Goal: Find contact information: Find contact information

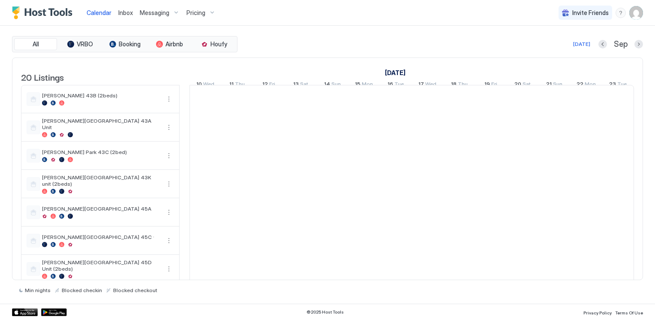
scroll to position [0, 476]
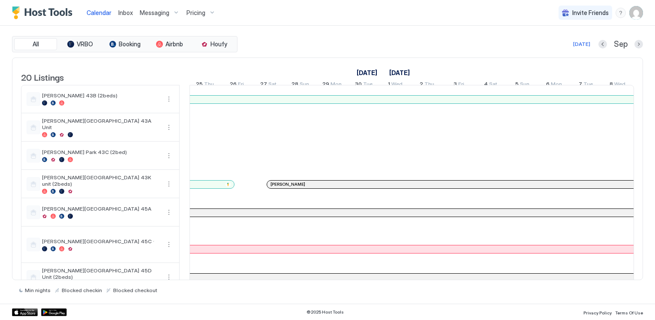
click at [281, 187] on span "[PERSON_NAME]" at bounding box center [287, 184] width 35 height 6
click at [283, 187] on span "[PERSON_NAME]" at bounding box center [287, 184] width 35 height 6
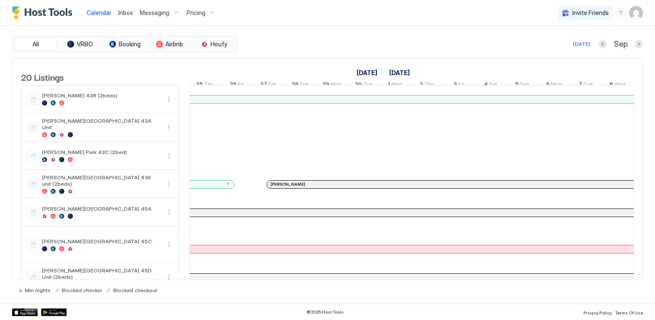
click at [283, 187] on span "[PERSON_NAME]" at bounding box center [287, 184] width 35 height 6
click at [286, 187] on span "[PERSON_NAME]" at bounding box center [287, 184] width 35 height 6
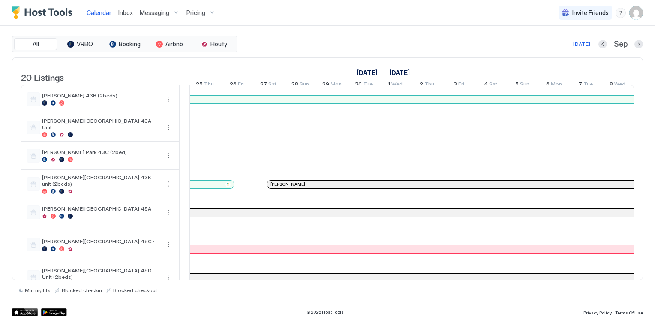
click at [277, 187] on span "[PERSON_NAME]" at bounding box center [287, 184] width 35 height 6
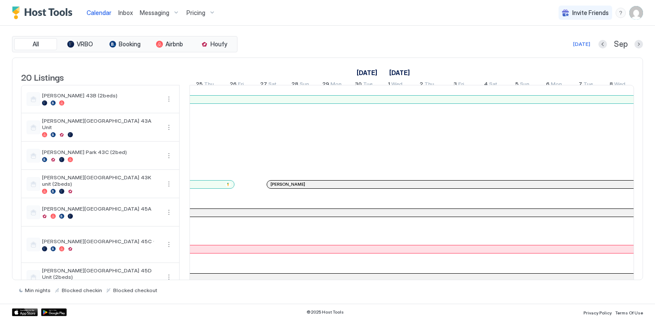
click at [277, 187] on span "[PERSON_NAME]" at bounding box center [287, 184] width 35 height 6
click at [280, 187] on span "[PERSON_NAME]" at bounding box center [287, 184] width 35 height 6
click at [640, 15] on img "User profile" at bounding box center [636, 13] width 14 height 14
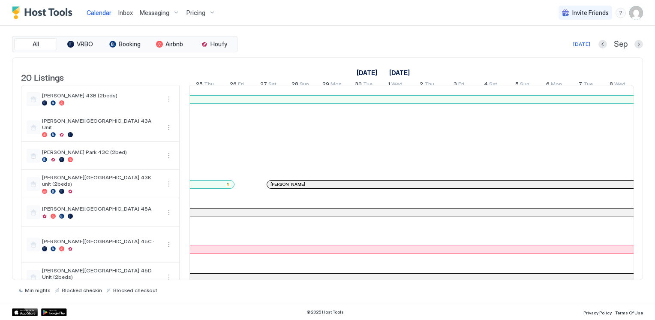
click at [632, 12] on img "User profile" at bounding box center [636, 13] width 14 height 14
click at [634, 15] on img "User profile" at bounding box center [636, 13] width 14 height 14
click at [211, 12] on div "Pricing" at bounding box center [201, 13] width 36 height 15
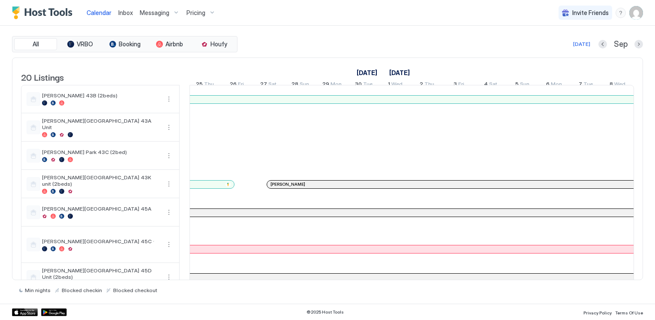
click at [168, 13] on div "Messaging" at bounding box center [159, 13] width 47 height 15
click at [121, 13] on span "Inbox" at bounding box center [125, 12] width 15 height 7
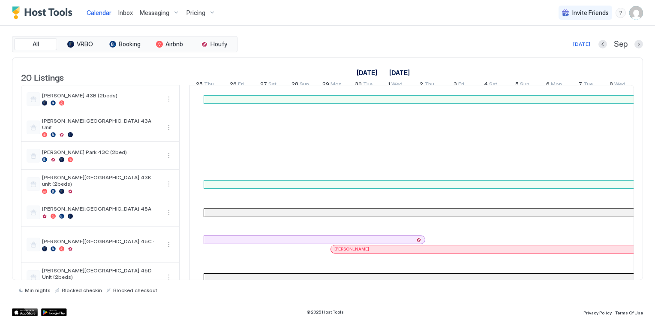
scroll to position [0, 476]
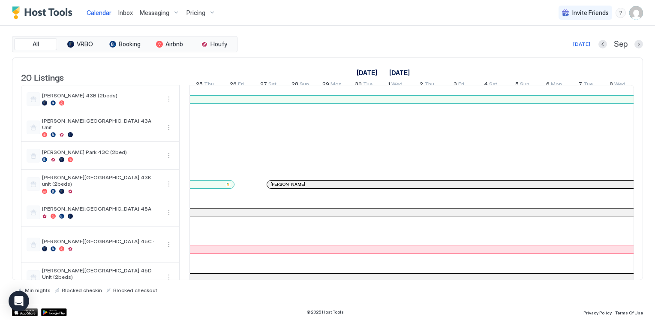
click at [638, 18] on img "User profile" at bounding box center [636, 13] width 14 height 14
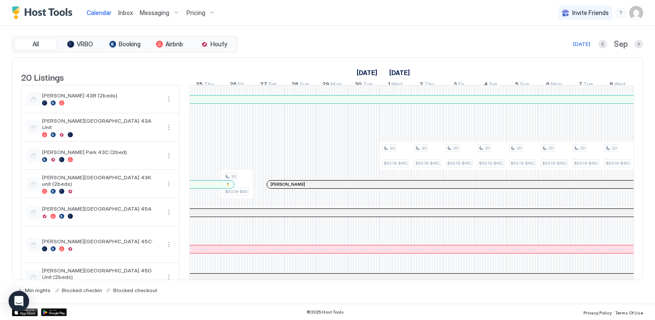
scroll to position [129, 0]
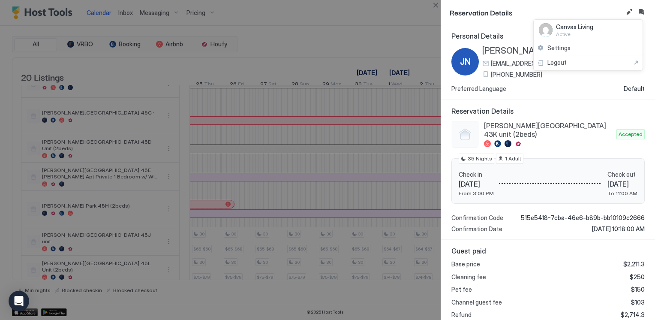
click at [531, 9] on div at bounding box center [327, 160] width 655 height 320
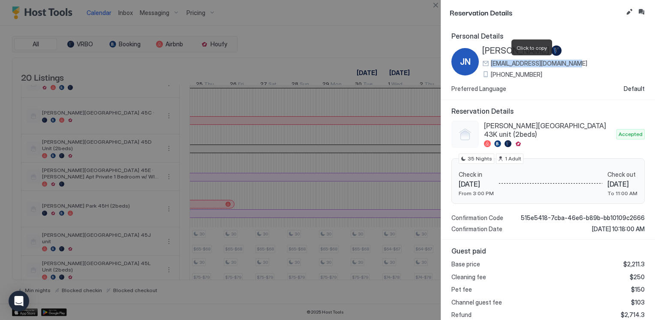
drag, startPoint x: 576, startPoint y: 63, endPoint x: 492, endPoint y: 65, distance: 84.1
click at [492, 65] on div "[PERSON_NAME] [PERSON_NAME] [EMAIL_ADDRESS][DOMAIN_NAME] [PHONE_NUMBER]" at bounding box center [547, 61] width 193 height 33
copy span "[EMAIL_ADDRESS][DOMAIN_NAME]"
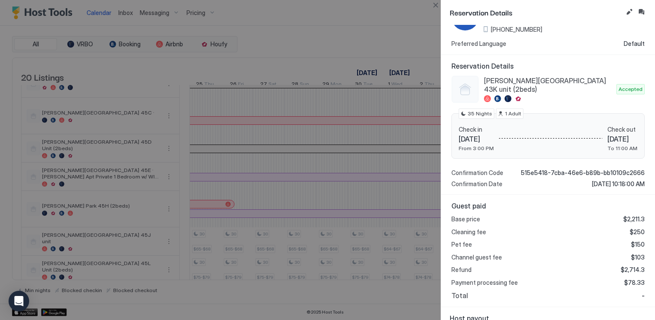
scroll to position [0, 0]
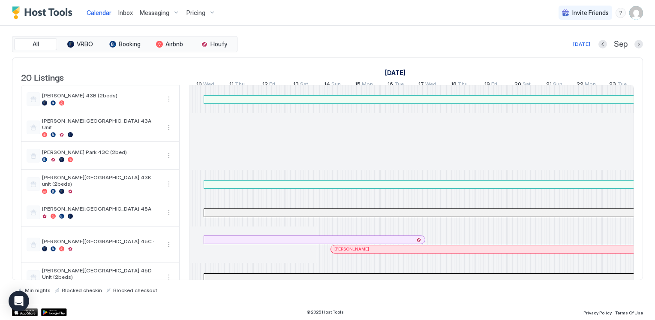
scroll to position [0, 476]
